Goal: Navigation & Orientation: Find specific page/section

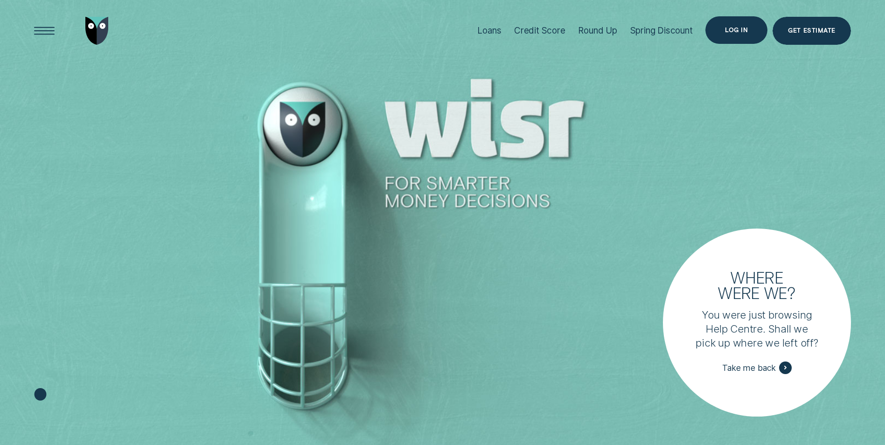
click at [735, 31] on div "Log in" at bounding box center [736, 31] width 23 height 6
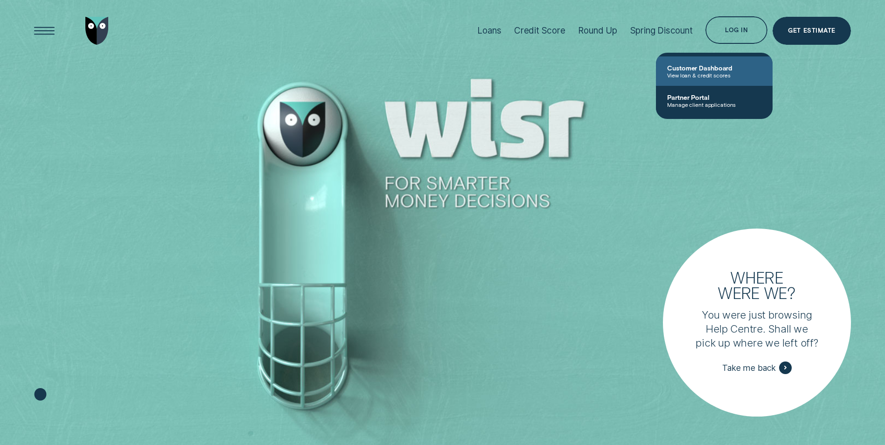
click at [723, 71] on span "Customer Dashboard" at bounding box center [714, 68] width 94 height 8
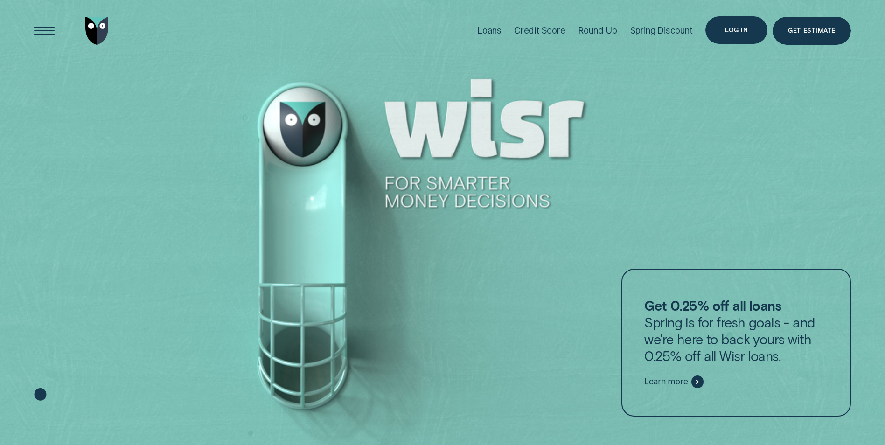
click at [741, 33] on div "Log in" at bounding box center [736, 31] width 23 height 6
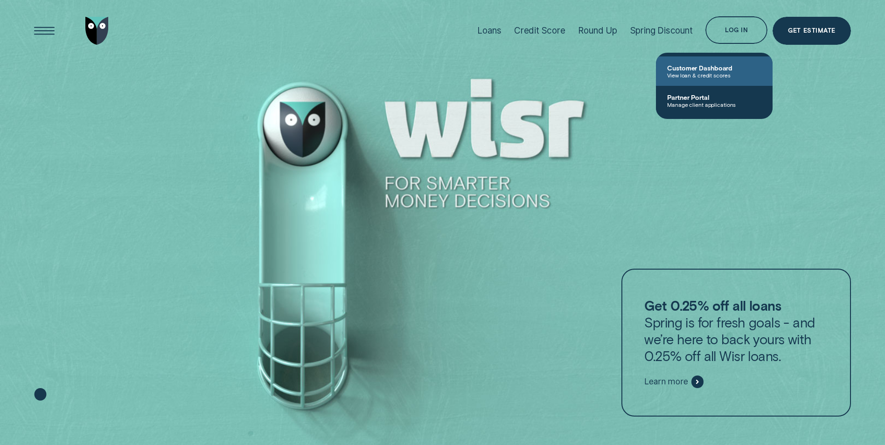
click at [691, 69] on span "Customer Dashboard" at bounding box center [714, 68] width 94 height 8
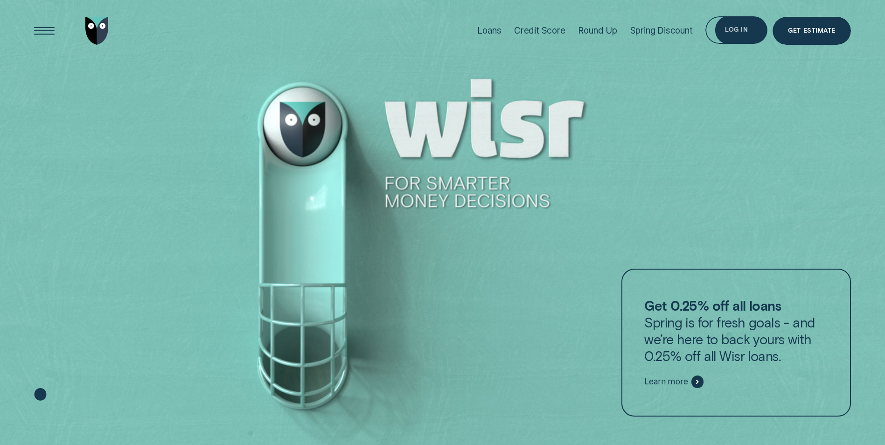
drag, startPoint x: 739, startPoint y: 26, endPoint x: 573, endPoint y: 185, distance: 230.3
click at [42, 29] on div "Open Menu" at bounding box center [44, 30] width 39 height 39
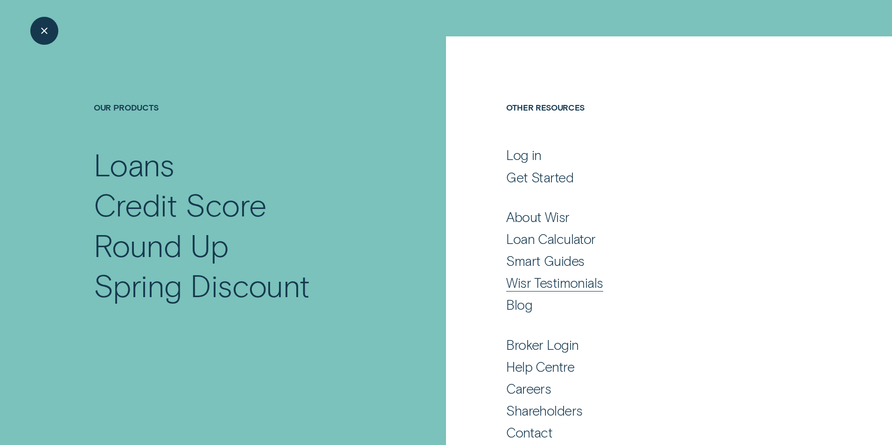
scroll to position [40, 0]
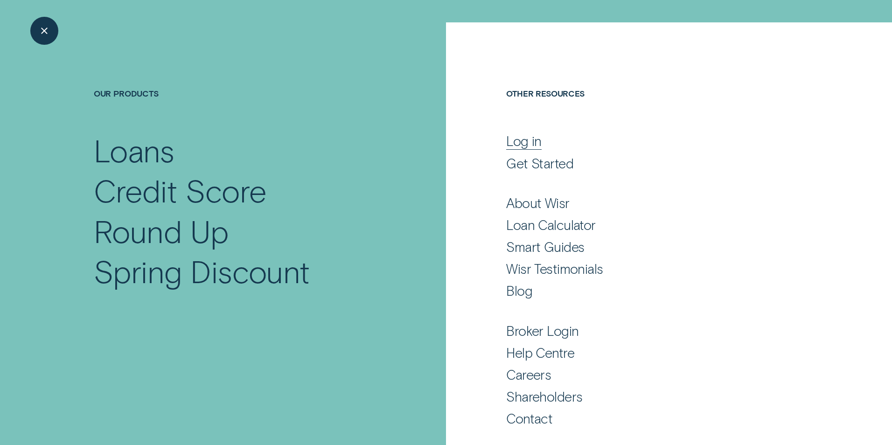
click at [522, 143] on div "Log in" at bounding box center [523, 140] width 35 height 17
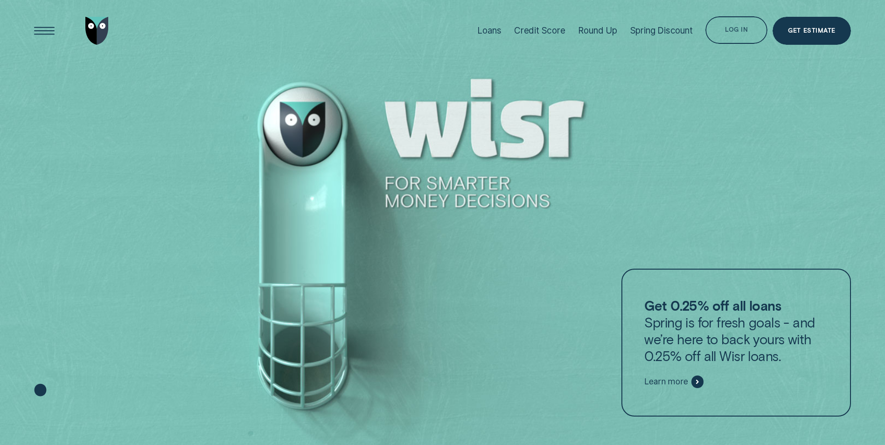
click at [738, 34] on div "Log in" at bounding box center [736, 30] width 62 height 28
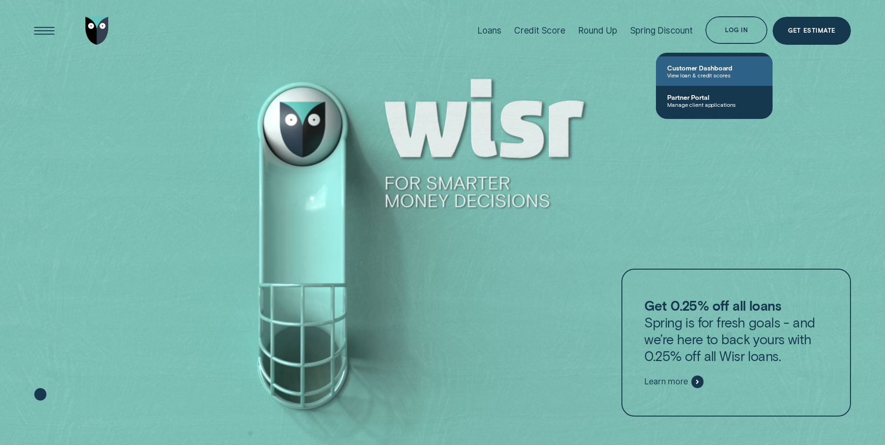
click at [689, 70] on span "Customer Dashboard" at bounding box center [714, 68] width 94 height 8
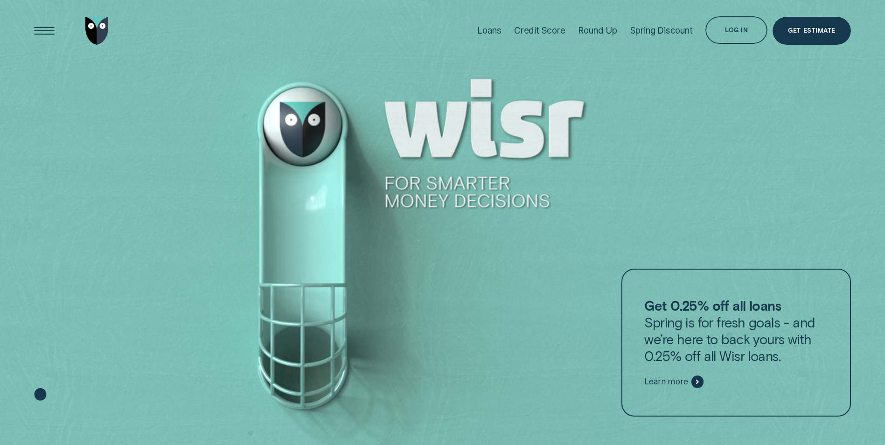
drag, startPoint x: 743, startPoint y: 37, endPoint x: 472, endPoint y: 273, distance: 359.0
click at [757, 26] on div "Log in" at bounding box center [736, 30] width 62 height 28
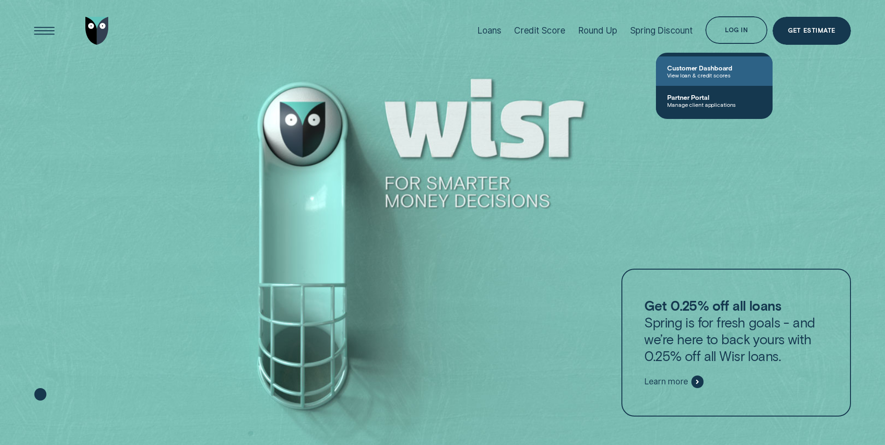
click at [702, 64] on span "Customer Dashboard" at bounding box center [714, 68] width 94 height 8
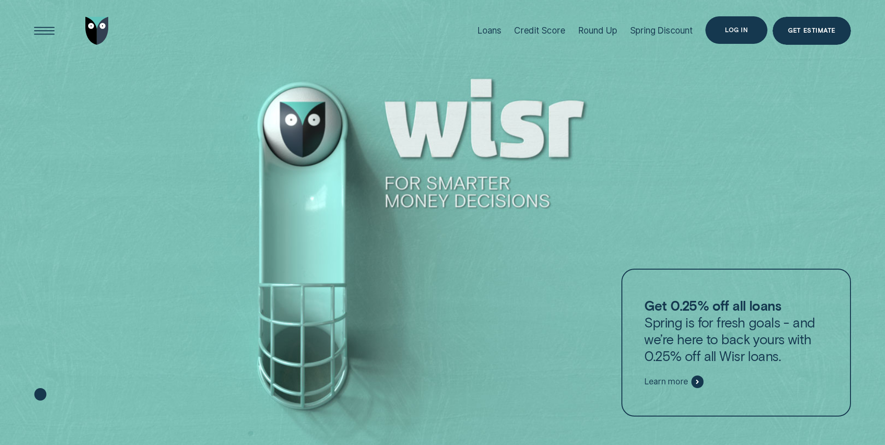
click at [744, 30] on div "Log in" at bounding box center [736, 31] width 23 height 6
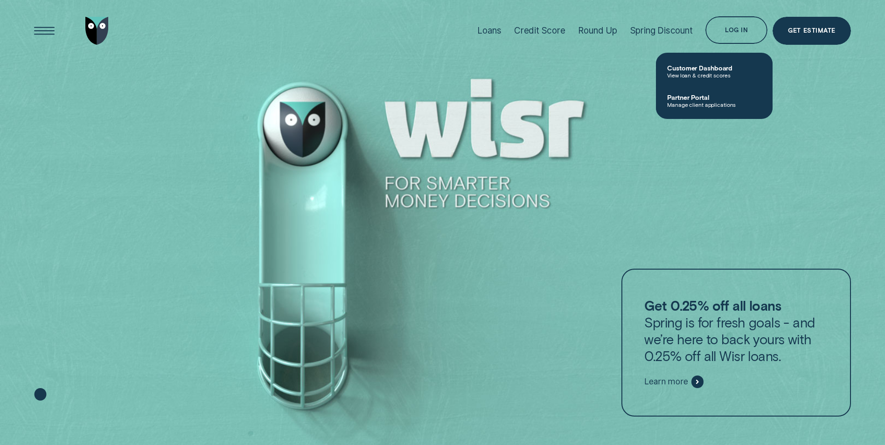
click at [706, 105] on span "Manage client applications" at bounding box center [714, 104] width 94 height 7
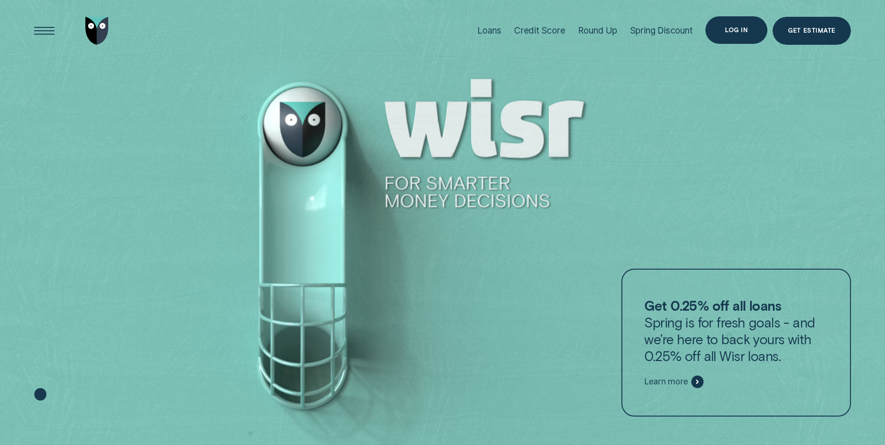
click at [745, 23] on div "Log in" at bounding box center [736, 30] width 62 height 28
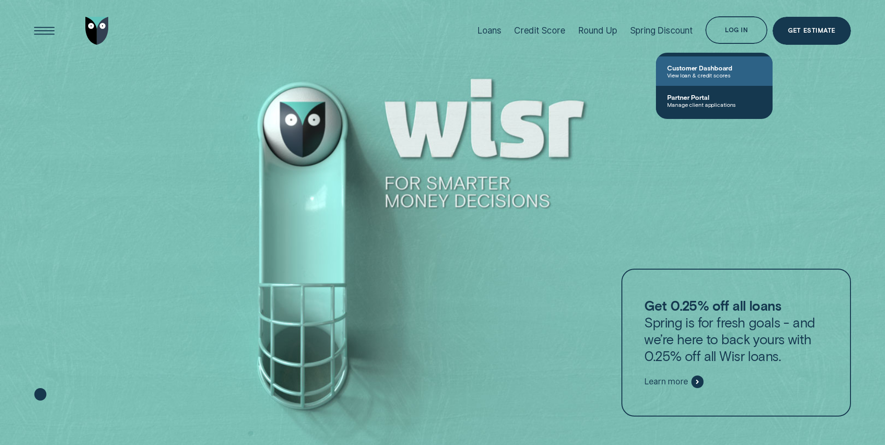
click at [702, 71] on span "Customer Dashboard" at bounding box center [714, 68] width 94 height 8
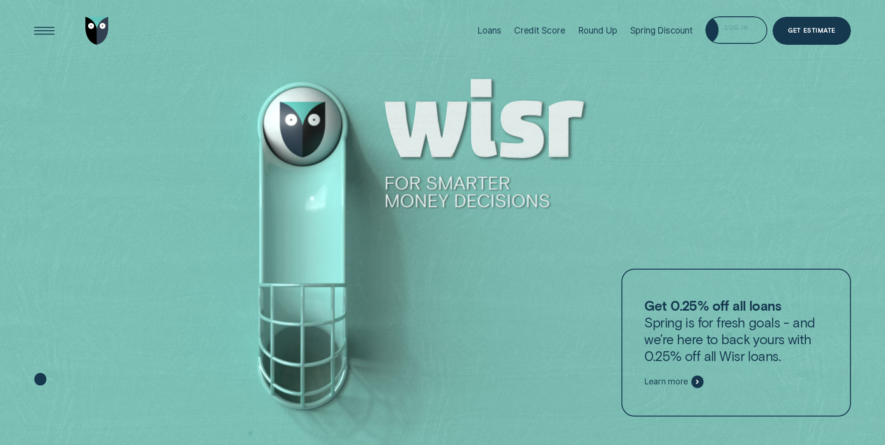
click at [741, 35] on div "Log in" at bounding box center [736, 30] width 62 height 28
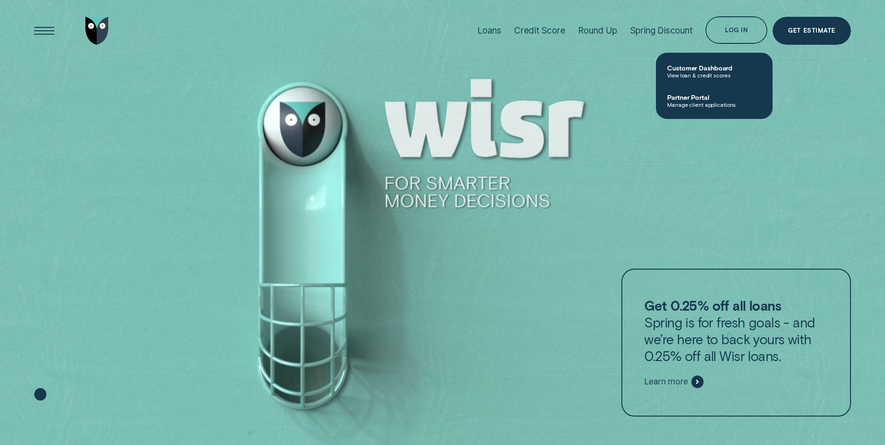
click at [703, 61] on link "Customer Dashboard View loan & credit scores" at bounding box center [714, 70] width 117 height 29
